Goal: Find specific page/section: Find specific page/section

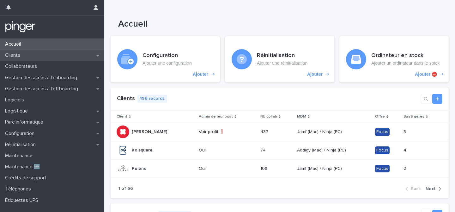
click at [54, 53] on div "Clients" at bounding box center [52, 55] width 104 height 11
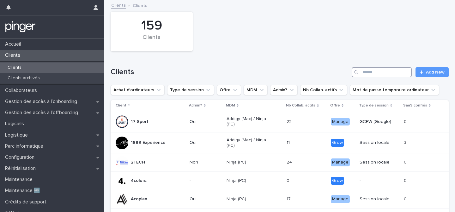
click at [388, 71] on input "Search" at bounding box center [382, 72] width 60 height 10
type input "*******"
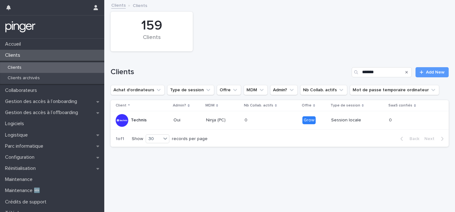
click at [178, 116] on div "Oui" at bounding box center [187, 119] width 27 height 7
